Goal: Task Accomplishment & Management: Complete application form

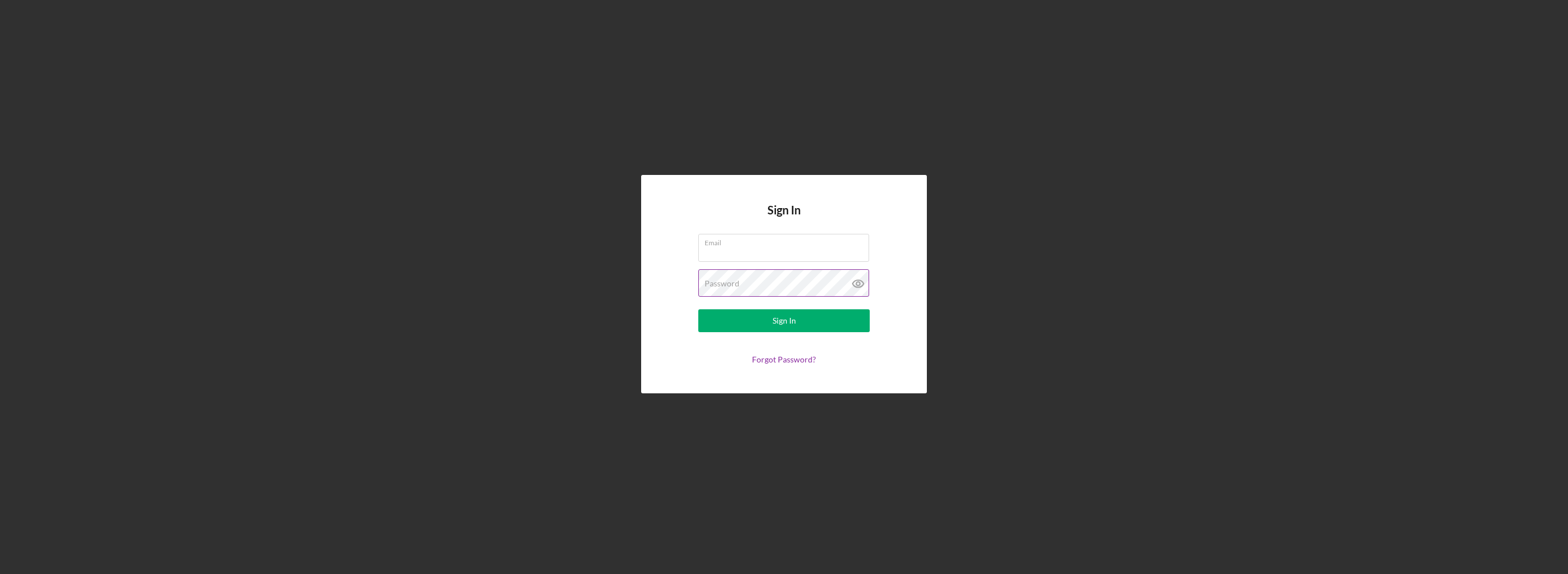
type input "[EMAIL_ADDRESS][DOMAIN_NAME]"
click at [857, 283] on icon at bounding box center [857, 283] width 3 height 3
click at [791, 320] on div "Sign In" at bounding box center [784, 321] width 23 height 23
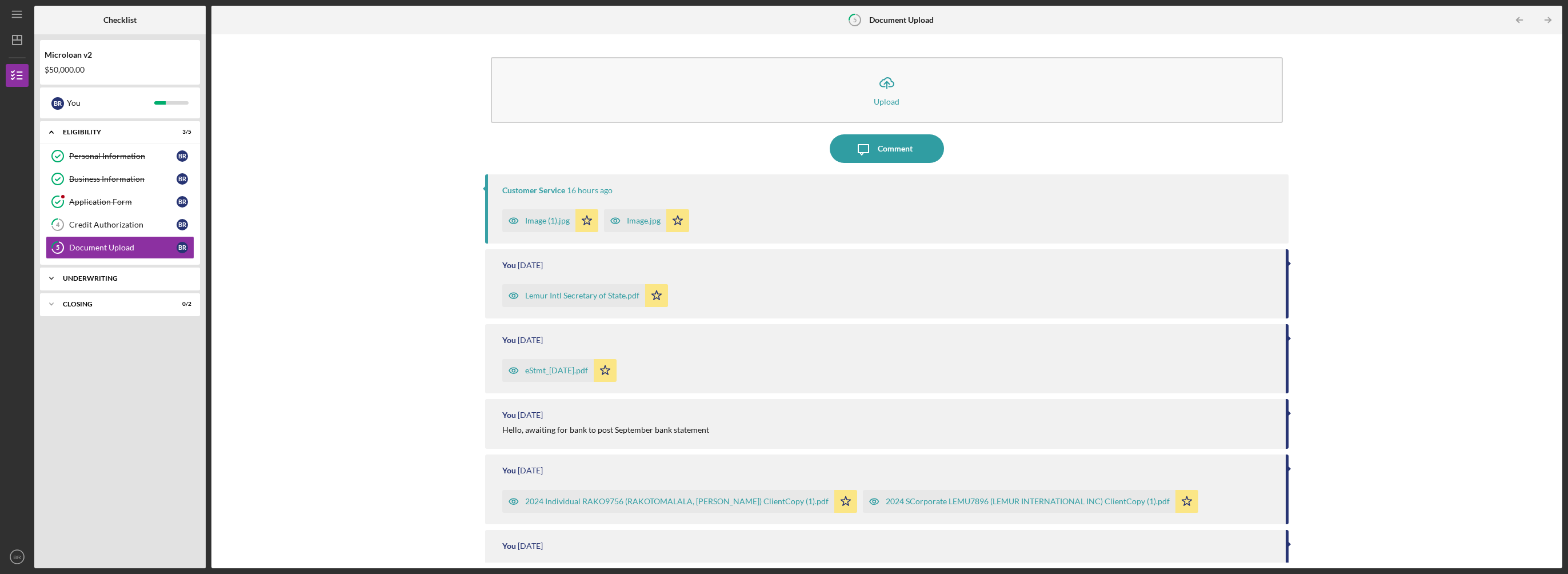
click at [53, 275] on icon "Icon/Expander" at bounding box center [51, 279] width 23 height 23
click at [107, 300] on div "Additional Documentation (optional)" at bounding box center [122, 302] width 107 height 18
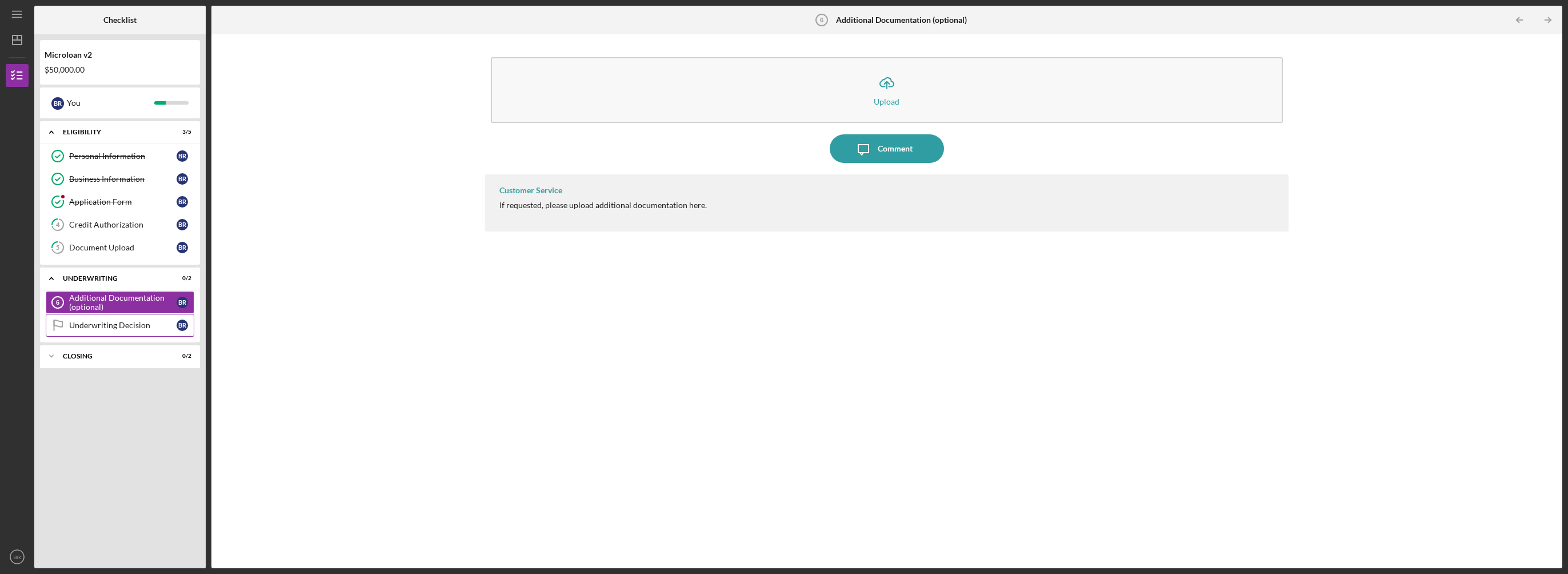
click at [126, 321] on div "Underwriting Decision" at bounding box center [122, 325] width 107 height 9
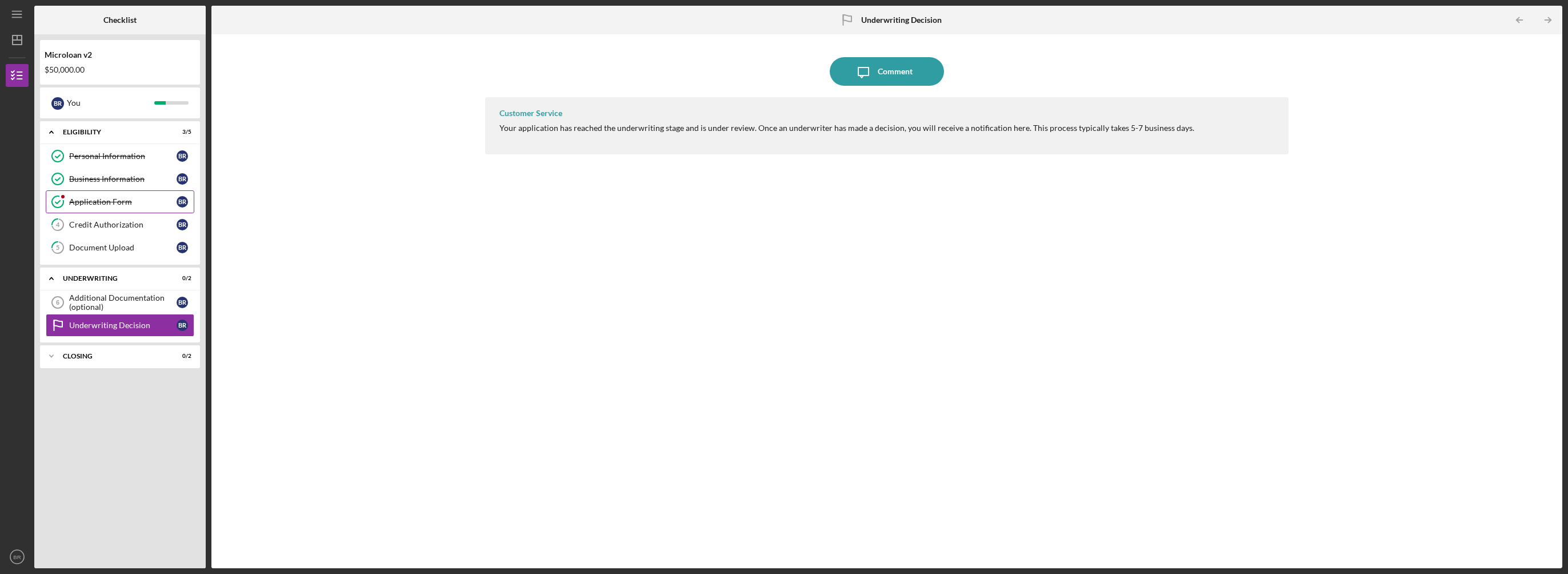
click at [100, 204] on div "Application Form" at bounding box center [122, 202] width 107 height 9
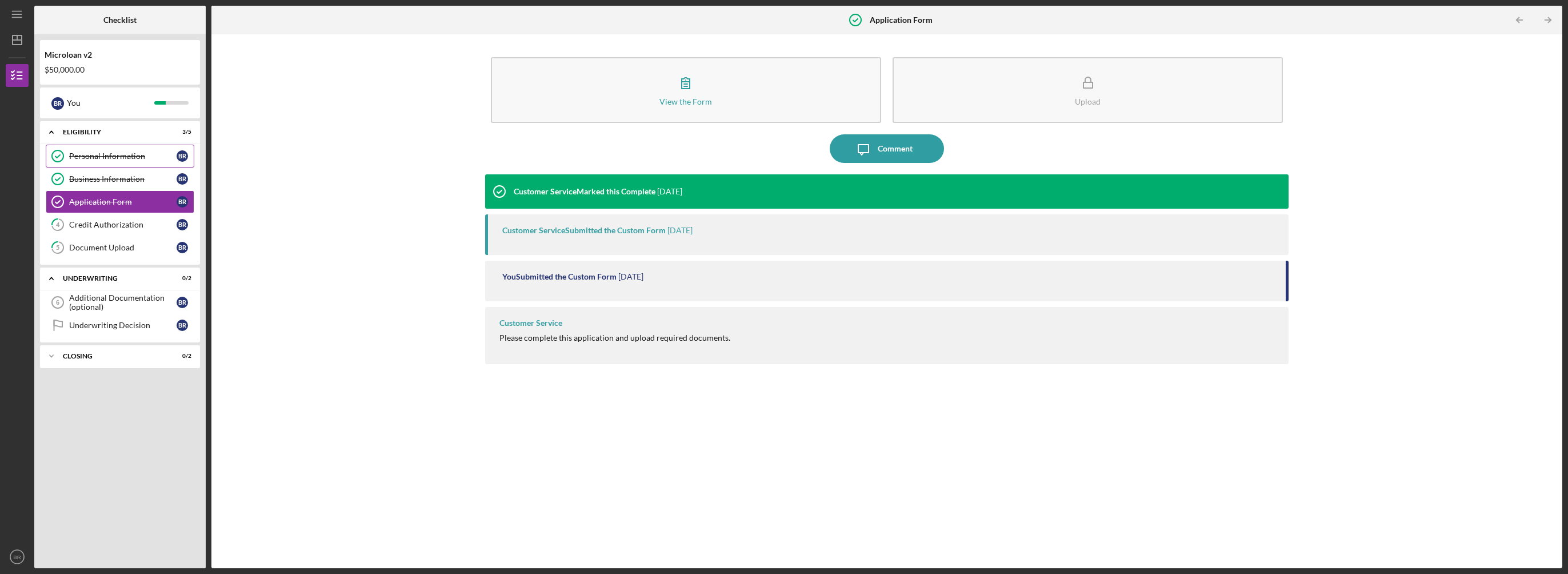
click at [119, 154] on div "Personal Information" at bounding box center [122, 156] width 107 height 9
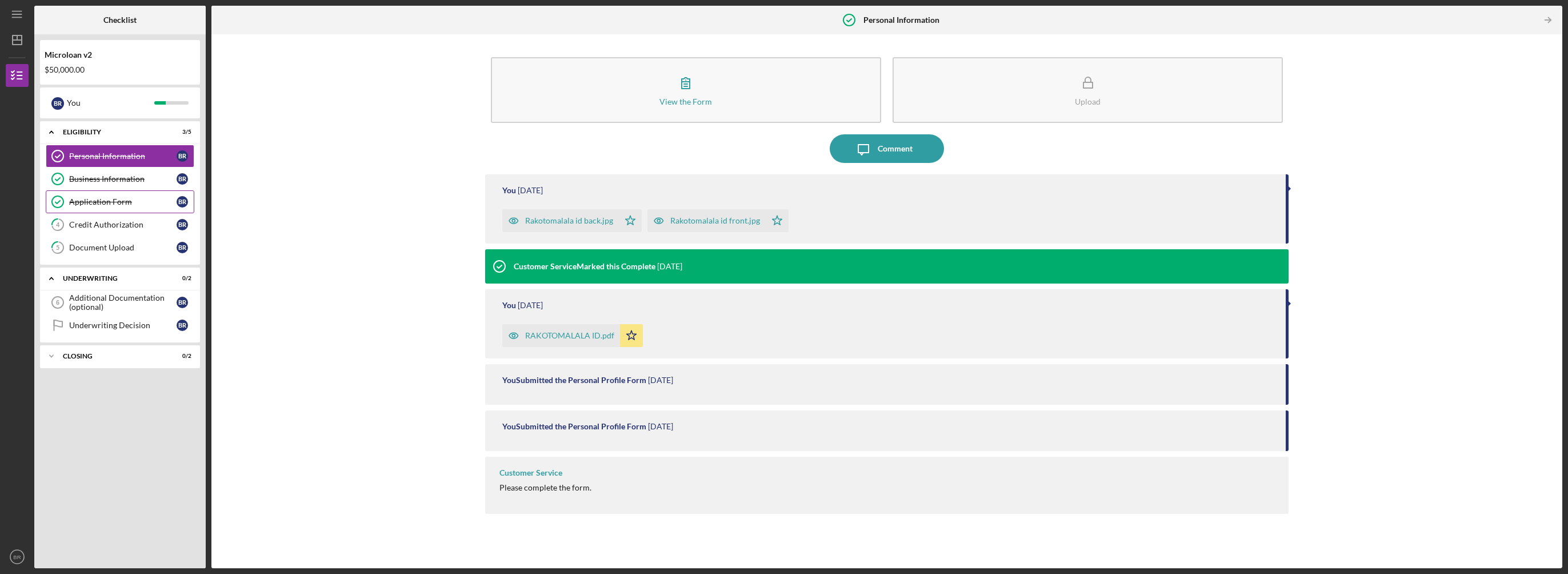
click at [100, 199] on div "Application Form" at bounding box center [122, 202] width 107 height 9
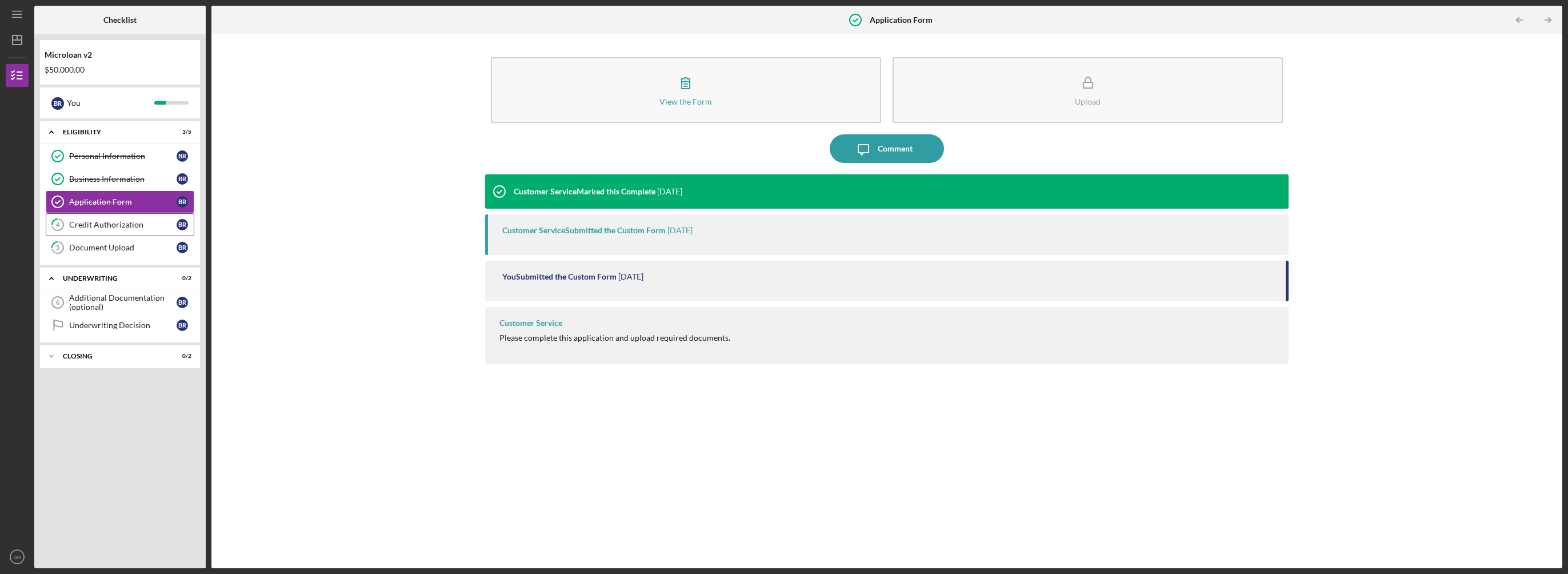
click at [97, 220] on div "Credit Authorization" at bounding box center [122, 225] width 107 height 9
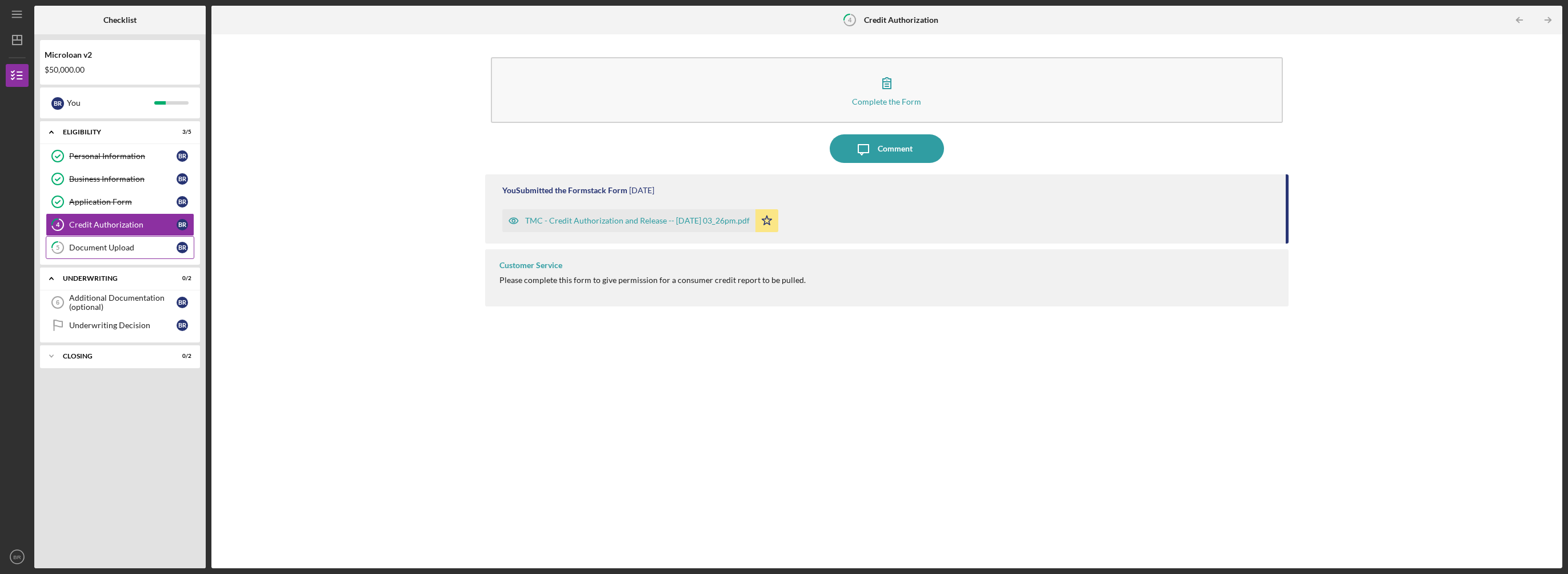
click at [95, 244] on div "Document Upload" at bounding box center [122, 248] width 107 height 9
